Goal: Register for event/course

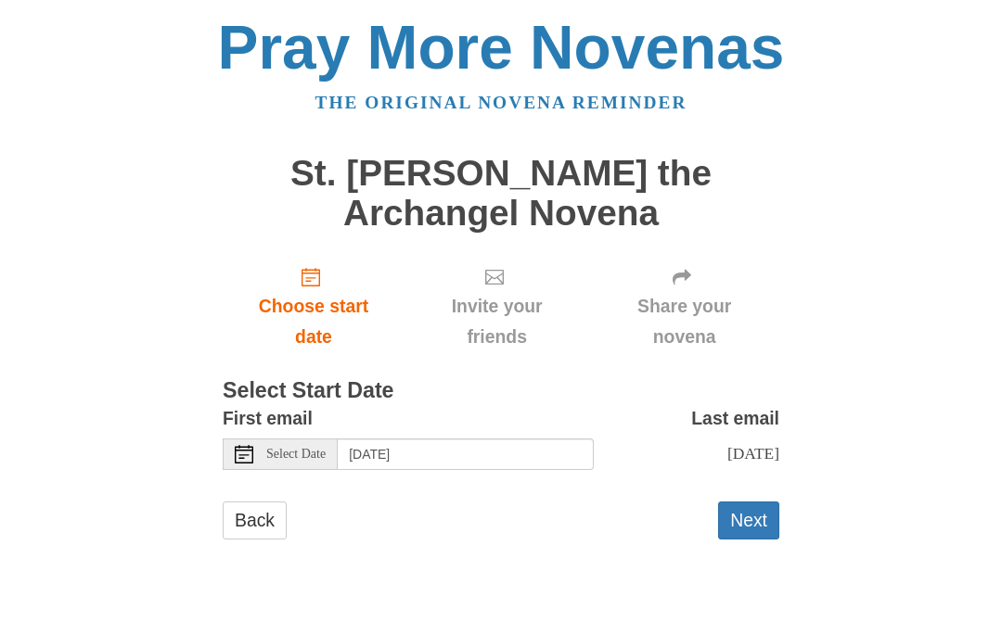
click at [817, 594] on html "Pray More Novenas The original novena reminder St. Michael the Archangel Novena…" at bounding box center [501, 297] width 1002 height 594
click at [316, 307] on span "Choose start date" at bounding box center [313, 321] width 145 height 61
click at [312, 453] on span "Select Date" at bounding box center [295, 454] width 59 height 13
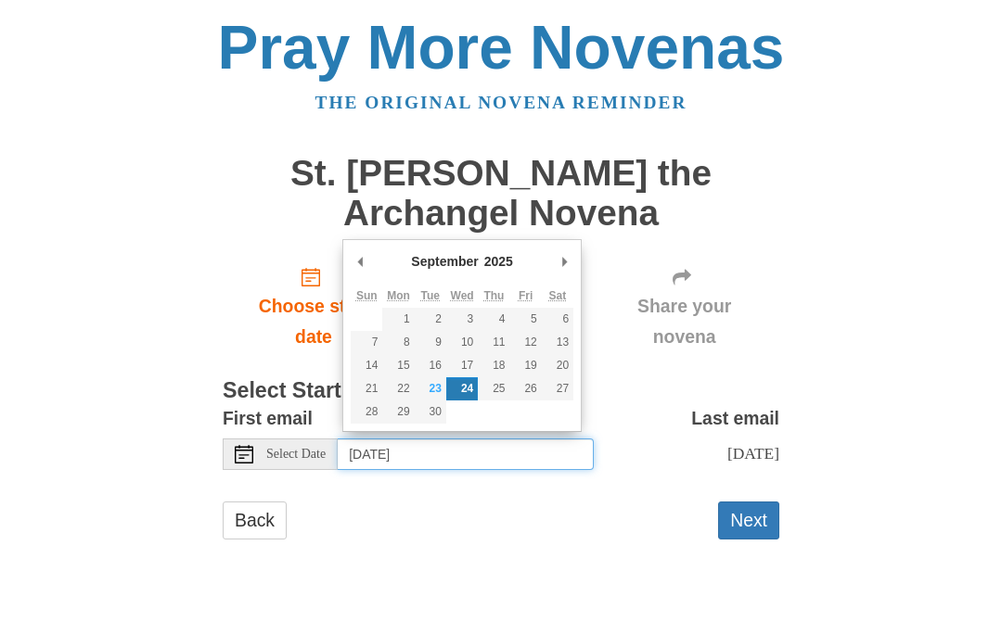
type input "[DATE]"
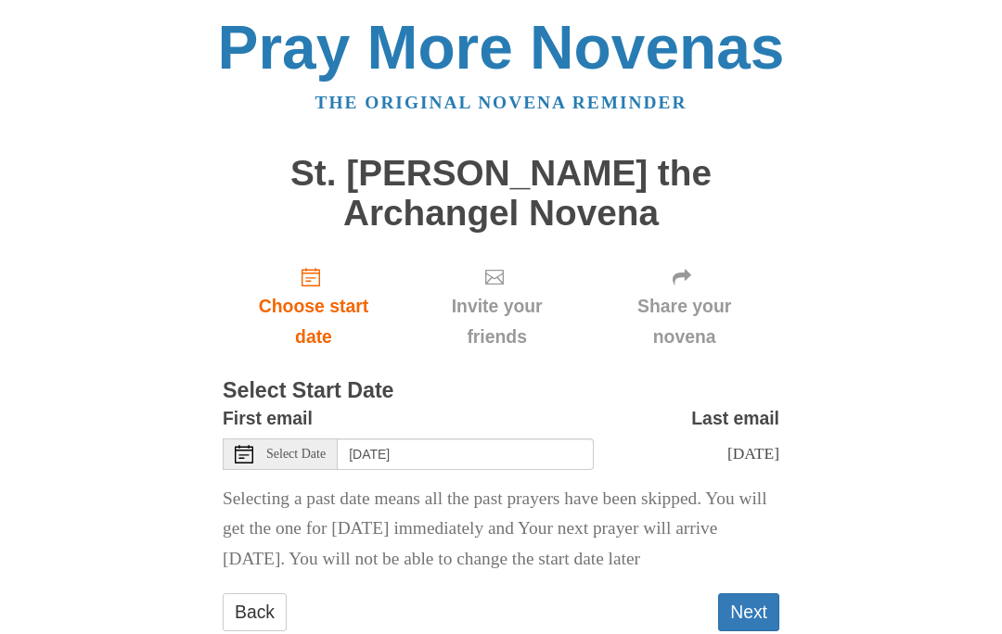
click at [751, 603] on button "Next" at bounding box center [748, 613] width 61 height 38
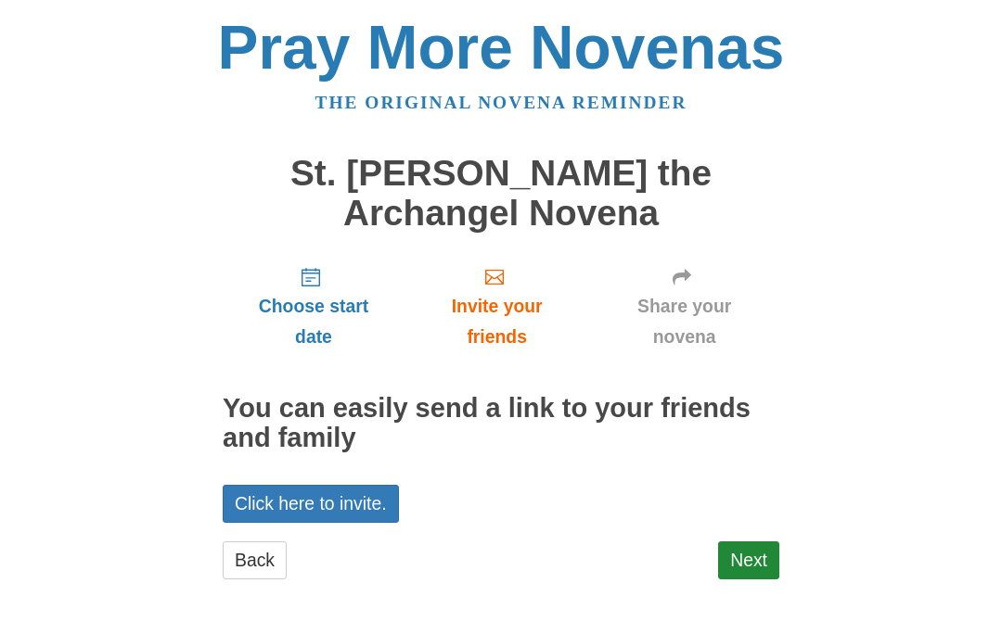
click at [750, 570] on link "Next" at bounding box center [748, 561] width 61 height 38
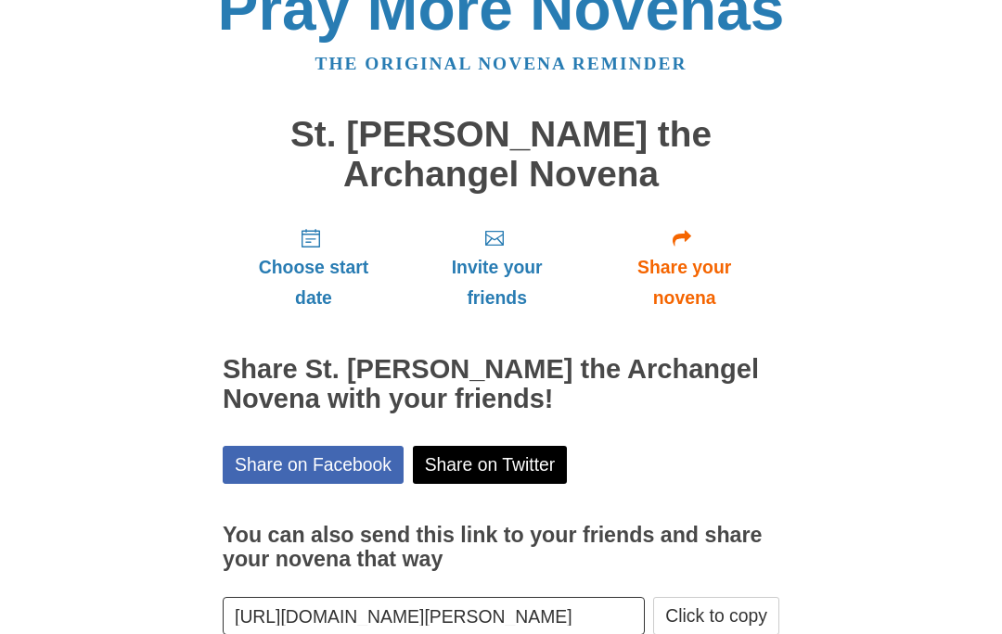
scroll to position [61, 0]
